Goal: Information Seeking & Learning: Learn about a topic

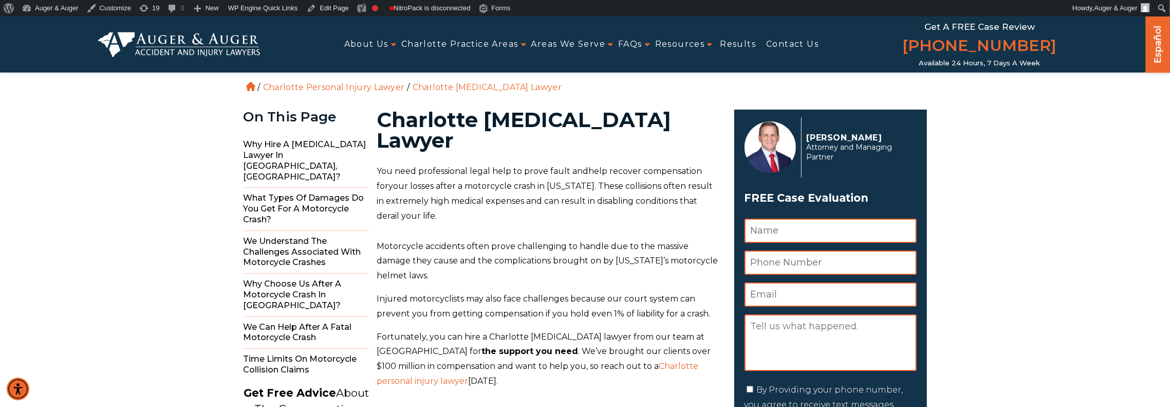
drag, startPoint x: 787, startPoint y: 193, endPoint x: 817, endPoint y: 192, distance: 29.8
click at [817, 192] on h3 "FREE Case Evaluation" at bounding box center [831, 198] width 172 height 20
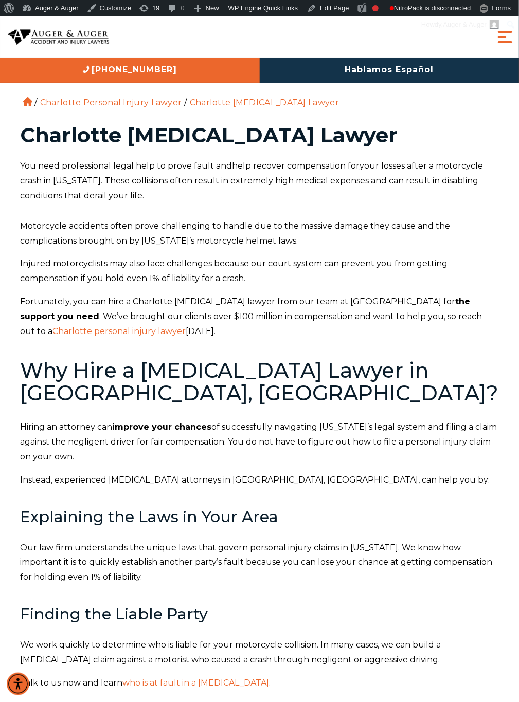
click at [354, 203] on p "You need professional legal help to prove fault and help recover compensation f…" at bounding box center [260, 181] width 478 height 44
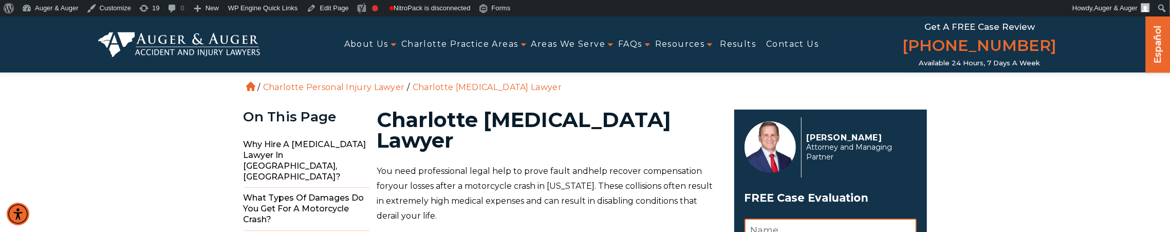
drag, startPoint x: 659, startPoint y: 98, endPoint x: 679, endPoint y: 100, distance: 19.6
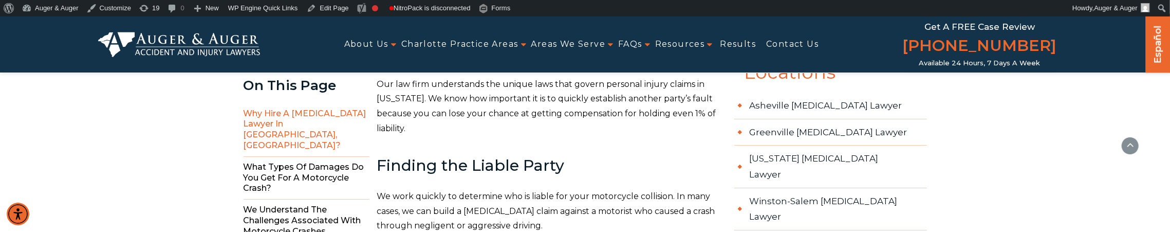
scroll to position [514, 0]
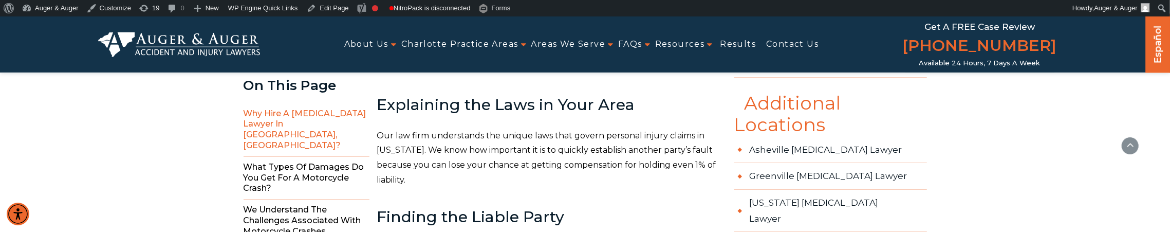
click at [656, 161] on p "Our law firm understands the unique laws that govern personal injury claims in …" at bounding box center [549, 157] width 345 height 59
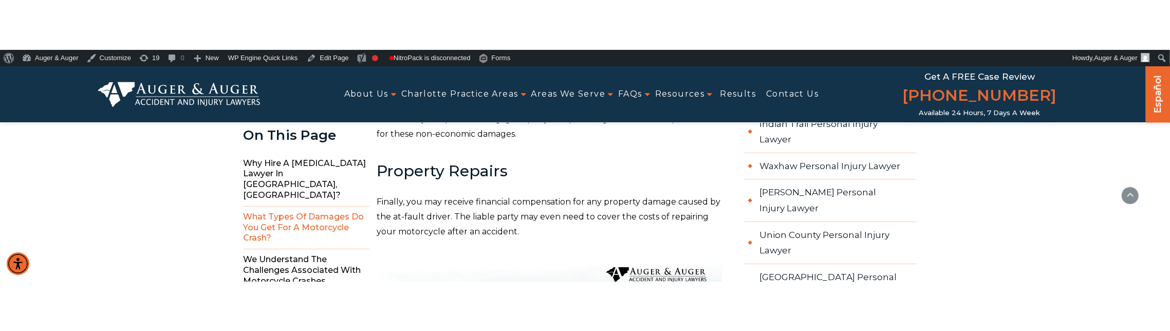
scroll to position [1593, 0]
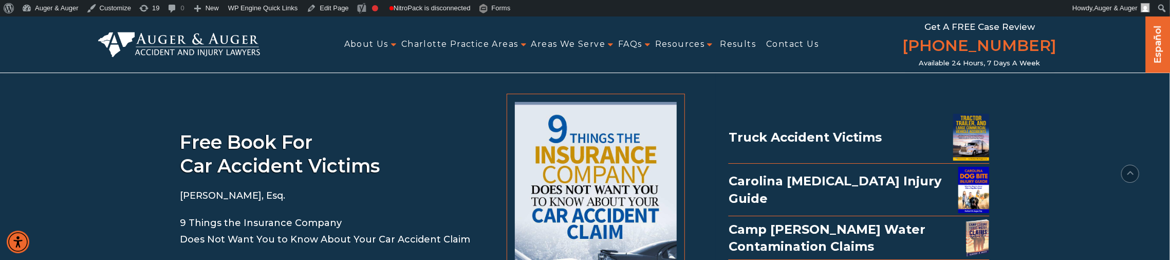
scroll to position [6476, 0]
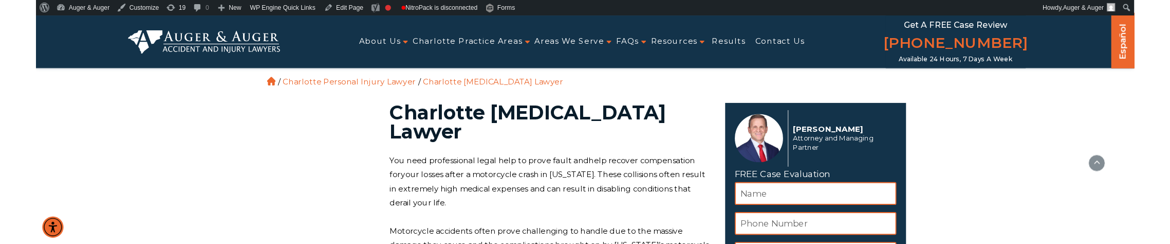
scroll to position [6424, 0]
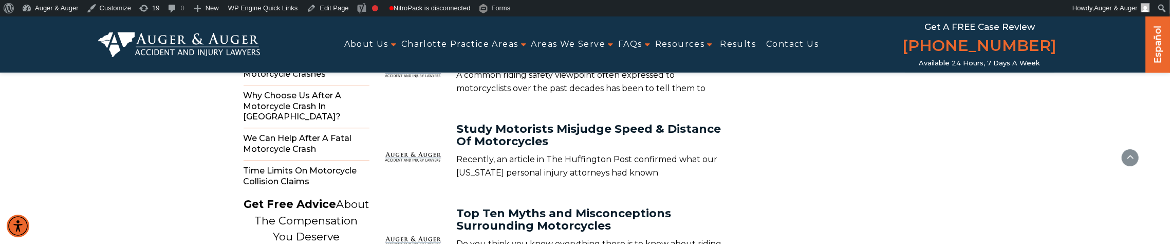
scroll to position [6245, 0]
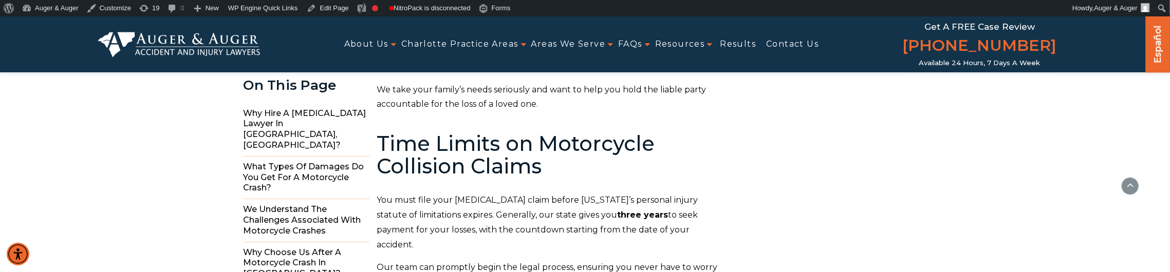
scroll to position [3128, 0]
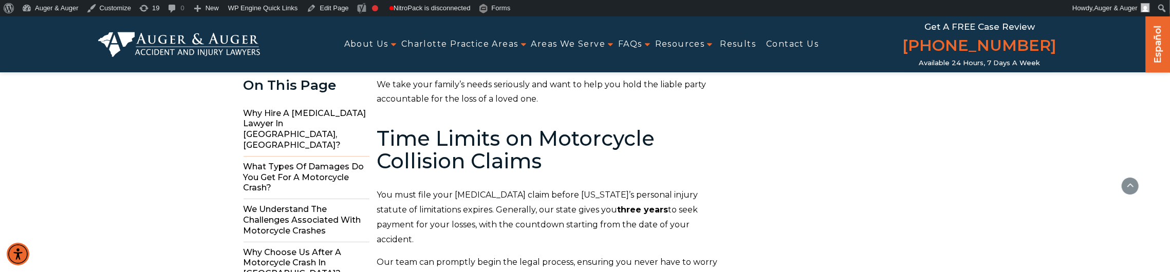
click at [585, 128] on div "You need professional legal help to prove fault and help recover compensation f…" at bounding box center [549, 14] width 345 height 5956
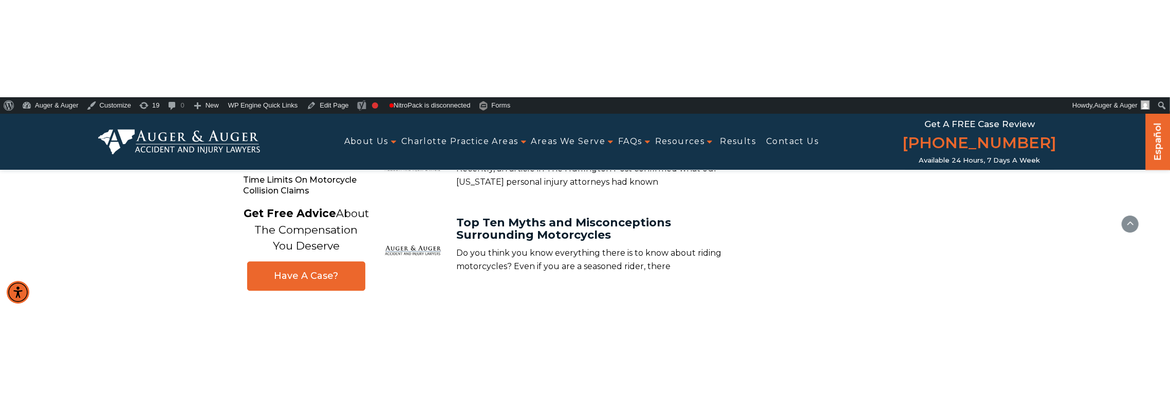
scroll to position [6319, 0]
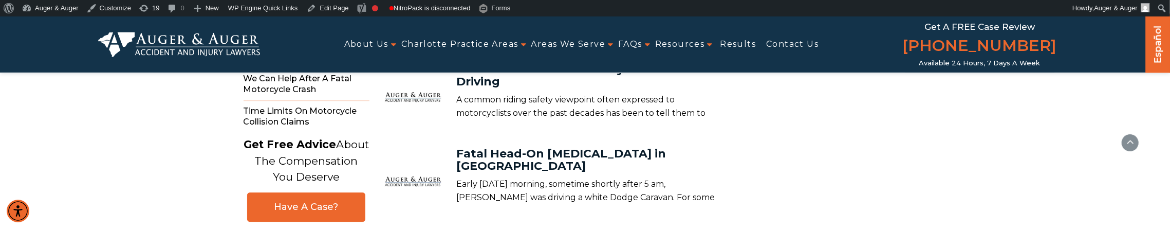
scroll to position [6329, 0]
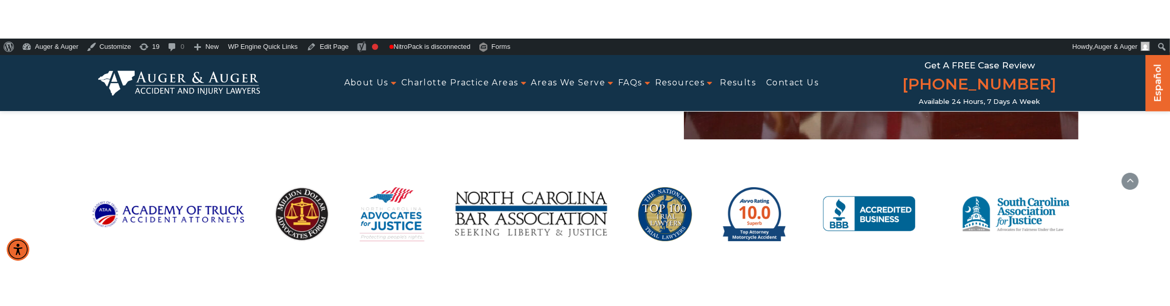
scroll to position [7270, 0]
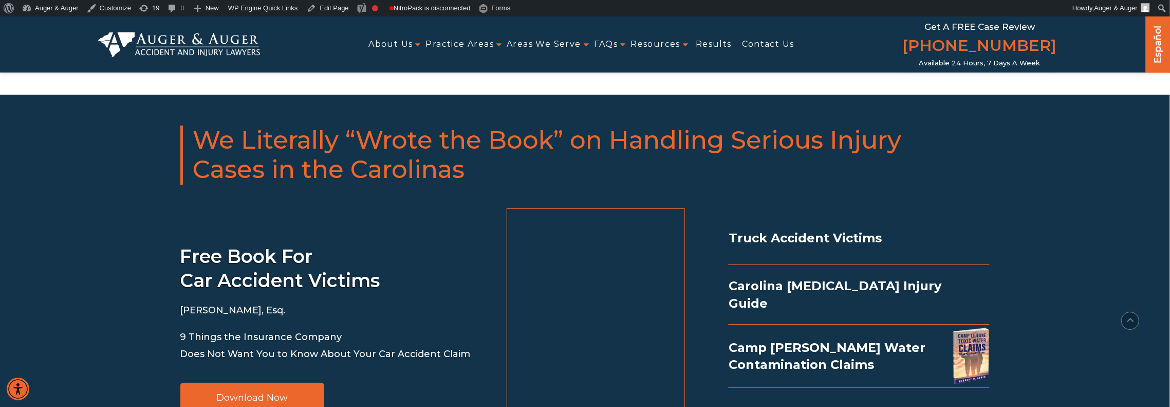
scroll to position [1903, 0]
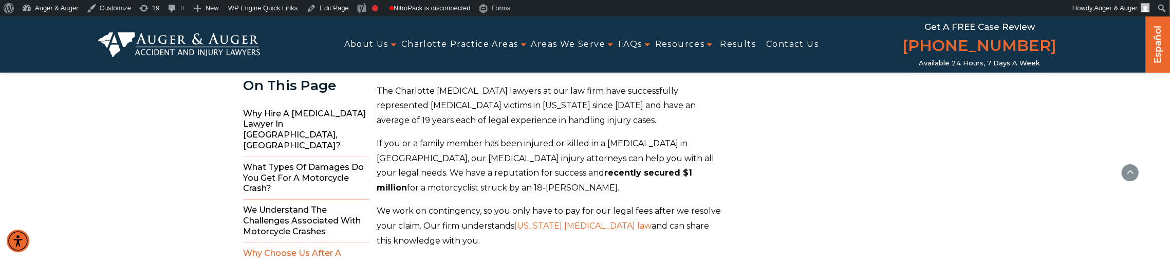
scroll to position [2775, 0]
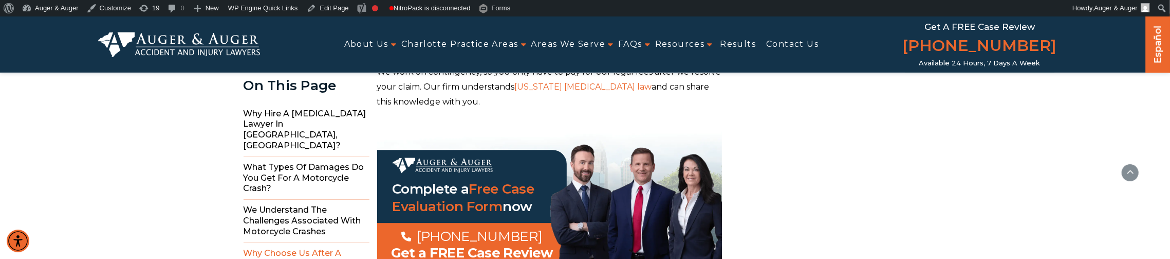
drag, startPoint x: 841, startPoint y: 161, endPoint x: 857, endPoint y: 153, distance: 18.2
